Goal: Complete application form

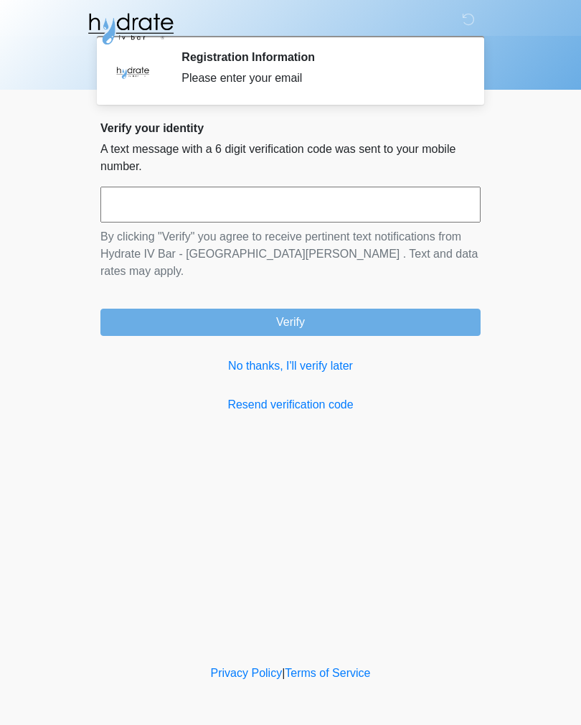
click at [370, 206] on input "text" at bounding box center [290, 205] width 380 height 36
type input "******"
click at [342, 309] on button "Verify" at bounding box center [290, 322] width 380 height 27
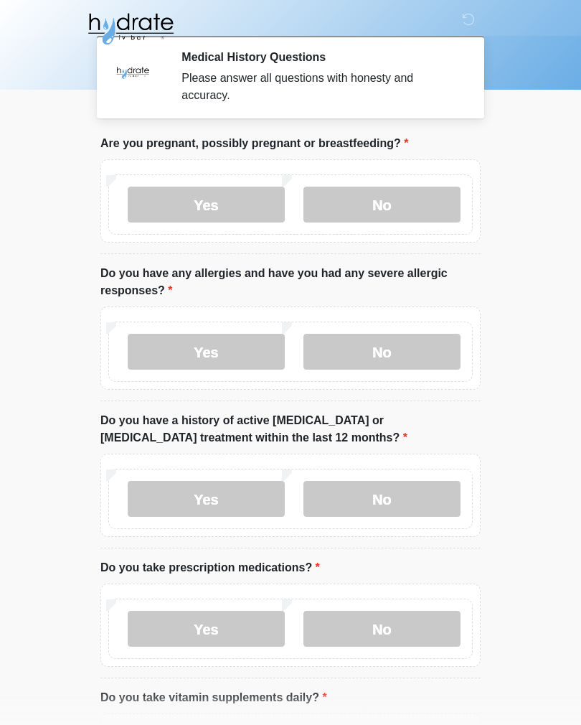
click at [403, 208] on label "No" at bounding box center [382, 205] width 157 height 36
click at [406, 345] on label "No" at bounding box center [382, 352] width 157 height 36
click at [412, 496] on label "No" at bounding box center [382, 499] width 157 height 36
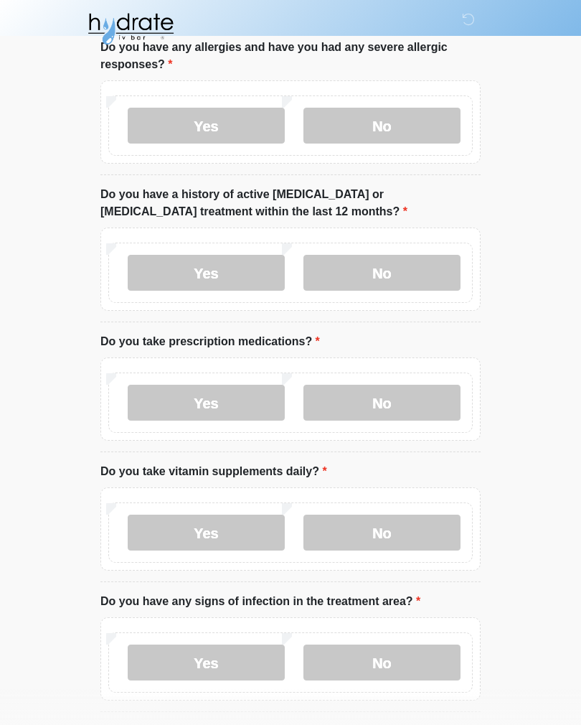
scroll to position [228, 0]
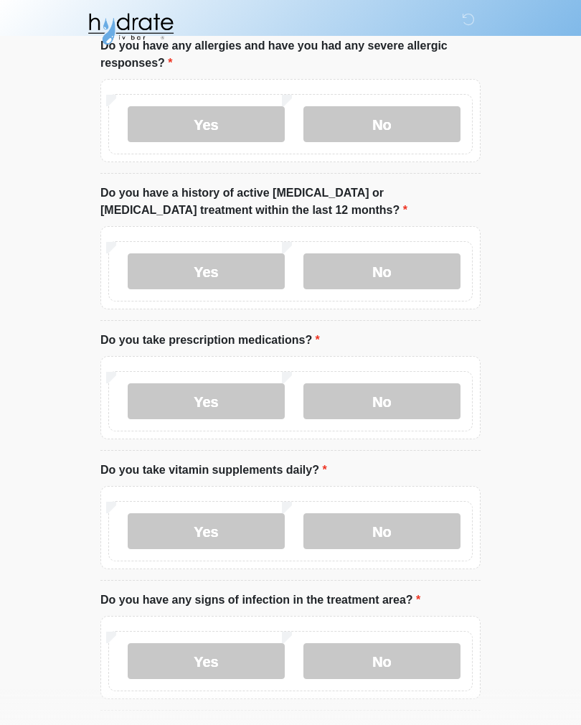
click at [411, 398] on label "No" at bounding box center [382, 401] width 157 height 36
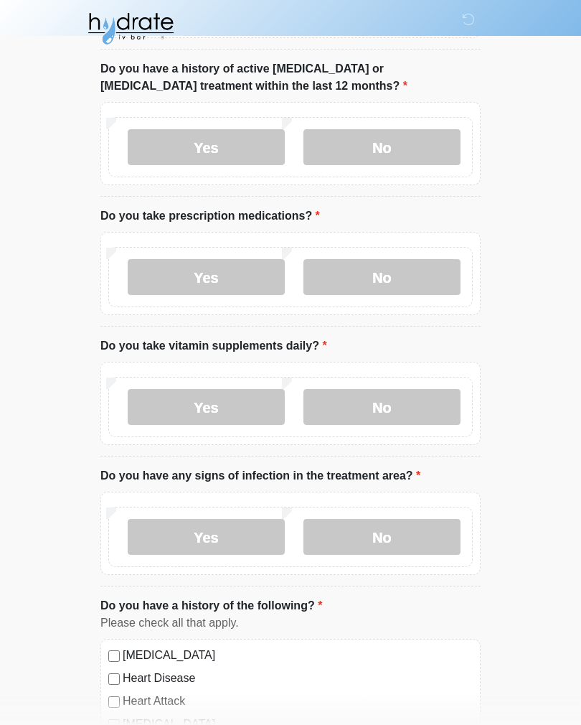
scroll to position [353, 0]
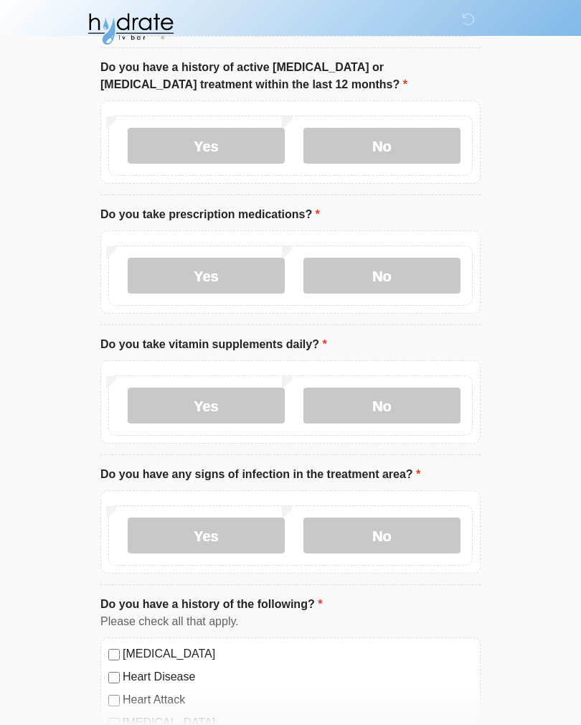
click at [184, 400] on label "Yes" at bounding box center [206, 406] width 157 height 36
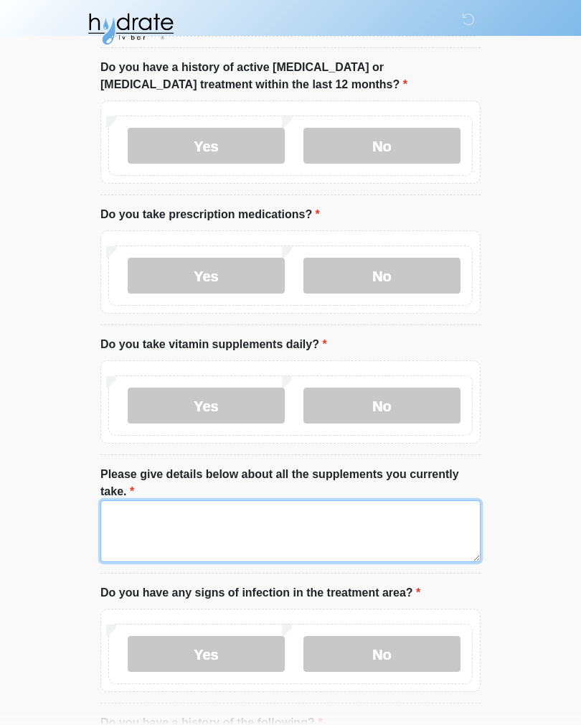
click at [349, 532] on textarea "Please give details below about all the supplements you currently take." at bounding box center [290, 531] width 380 height 62
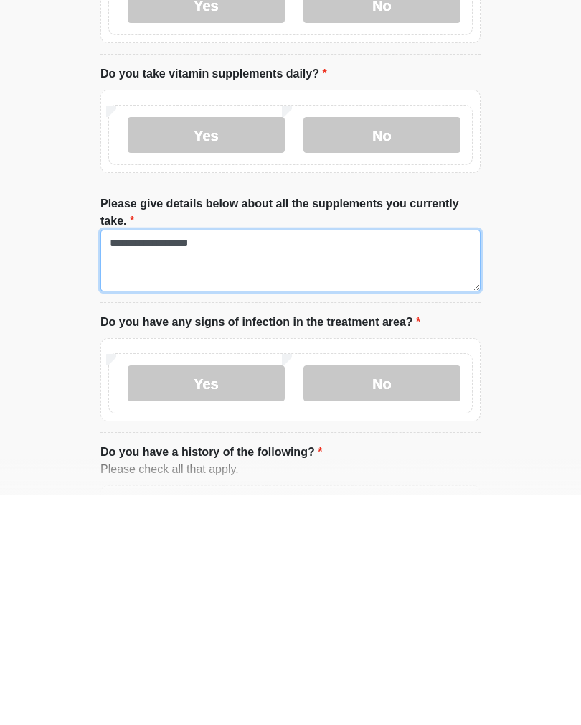
type textarea "**********"
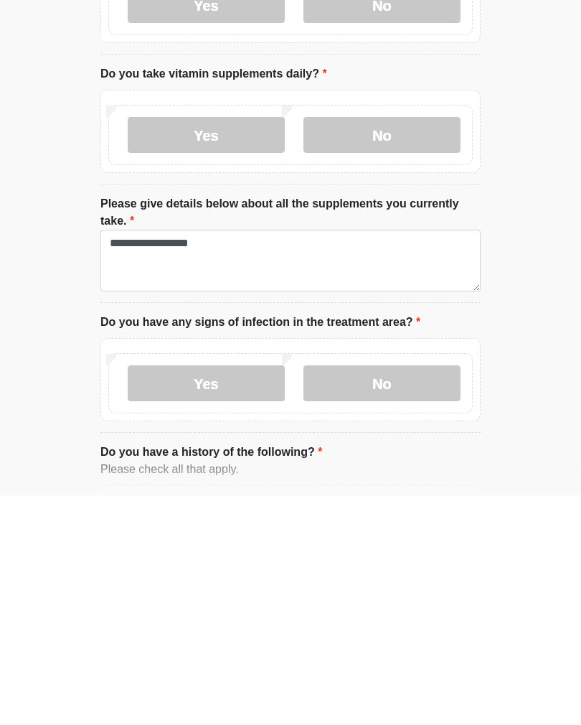
click at [413, 595] on label "No" at bounding box center [382, 613] width 157 height 36
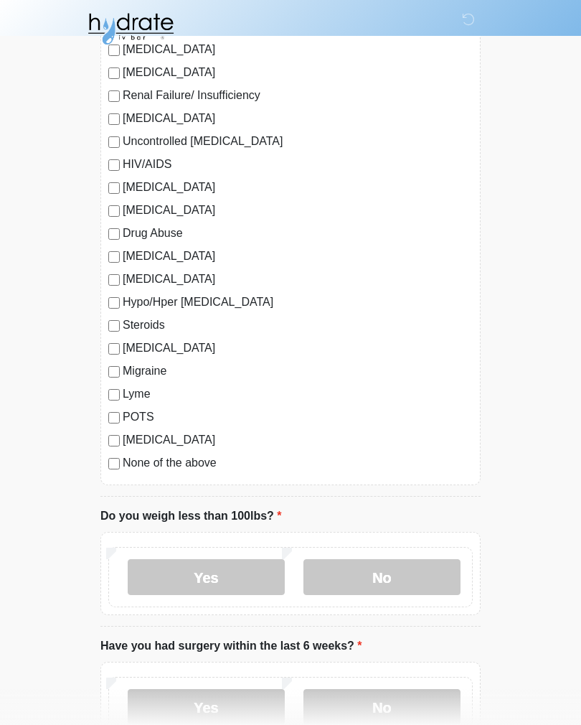
scroll to position [1404, 0]
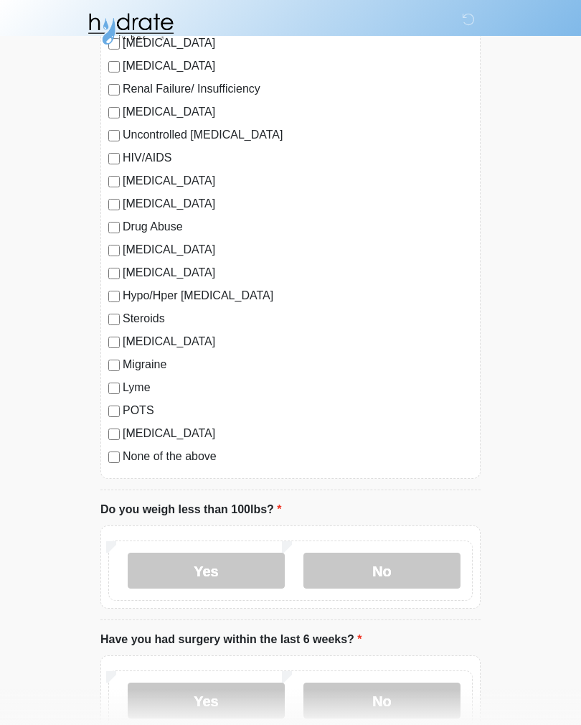
click at [408, 564] on label "No" at bounding box center [382, 571] width 157 height 36
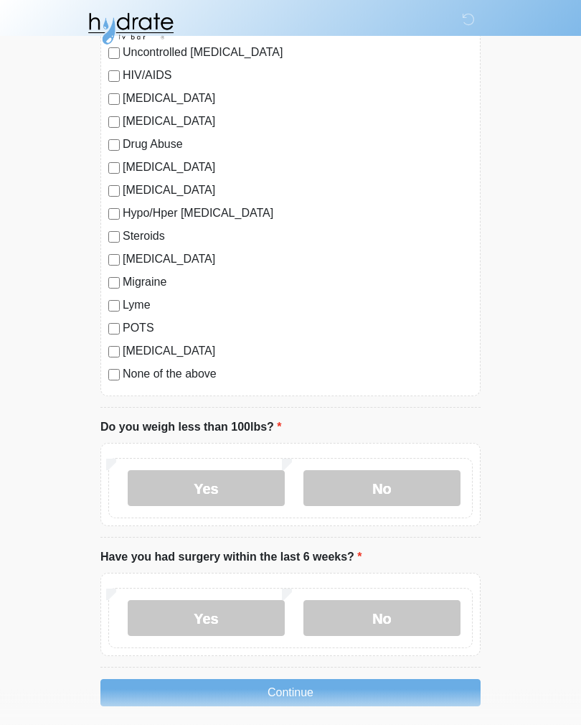
scroll to position [1520, 0]
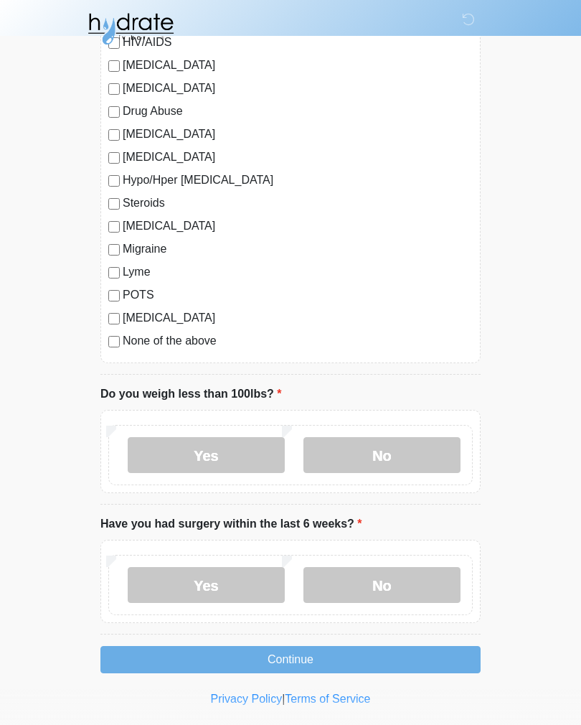
click at [418, 577] on label "No" at bounding box center [382, 585] width 157 height 36
click at [424, 659] on button "Continue" at bounding box center [290, 659] width 380 height 27
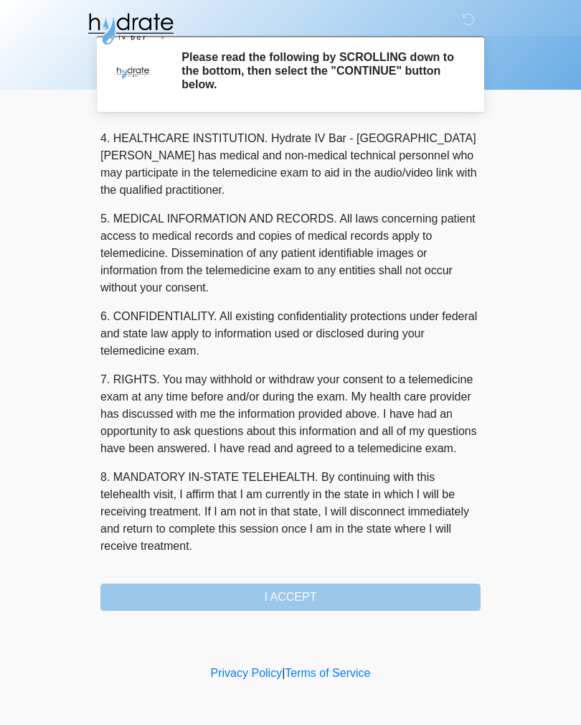
scroll to position [412, 0]
click at [310, 601] on button "I ACCEPT" at bounding box center [290, 597] width 380 height 27
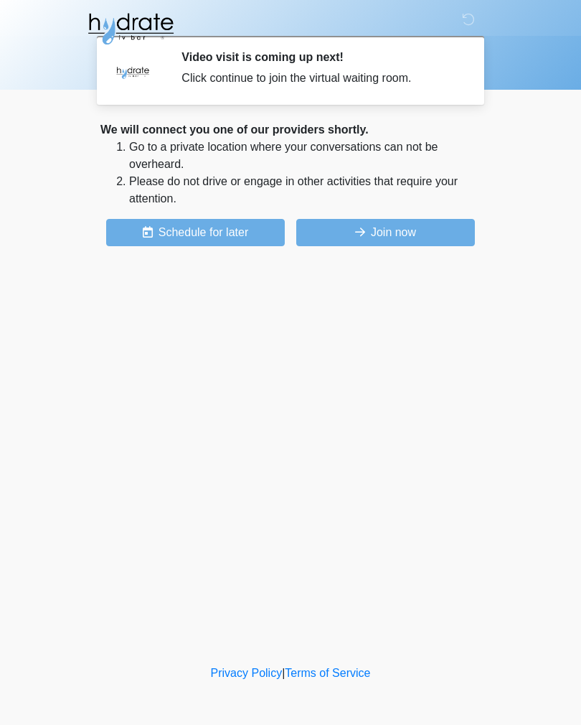
click at [400, 233] on button "Join now" at bounding box center [385, 232] width 179 height 27
